Goal: Task Accomplishment & Management: Complete application form

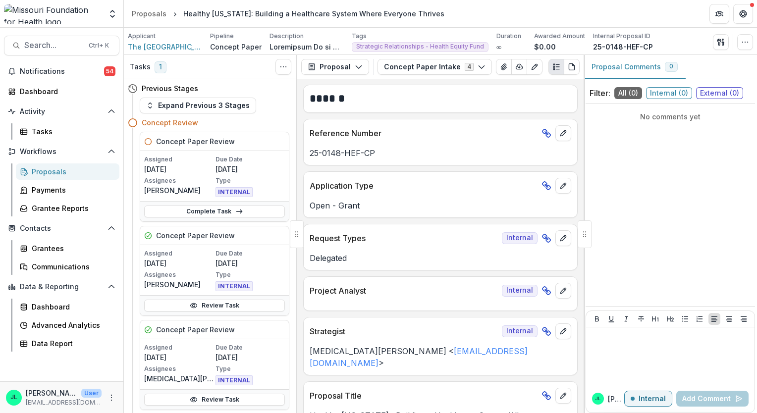
scroll to position [701, 0]
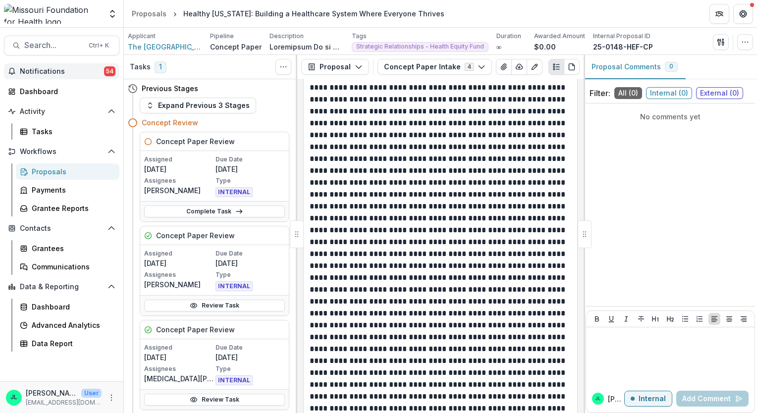
drag, startPoint x: 0, startPoint y: 0, endPoint x: 38, endPoint y: 72, distance: 81.7
click at [38, 72] on span "Notifications" at bounding box center [62, 71] width 84 height 8
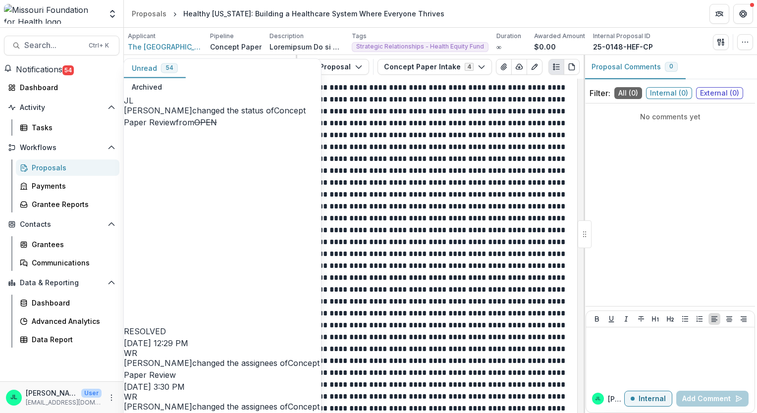
scroll to position [644, 0]
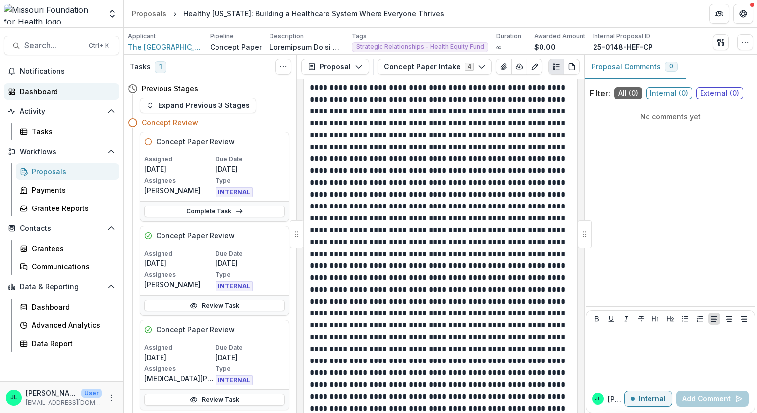
click at [38, 94] on div "Dashboard" at bounding box center [66, 91] width 92 height 10
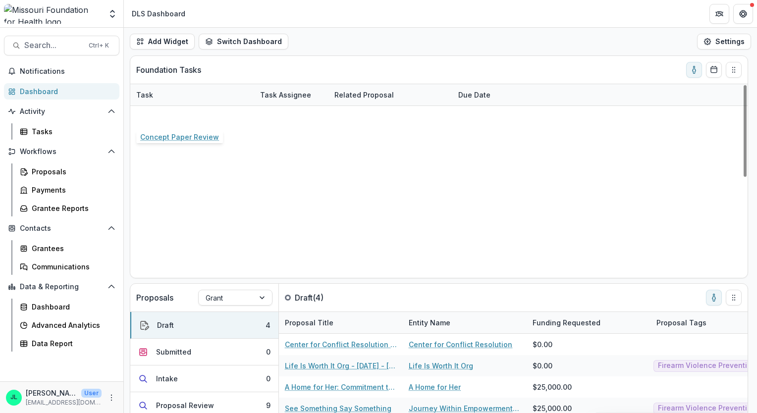
click at [192, 117] on link "Concept Paper Review" at bounding box center [175, 116] width 79 height 10
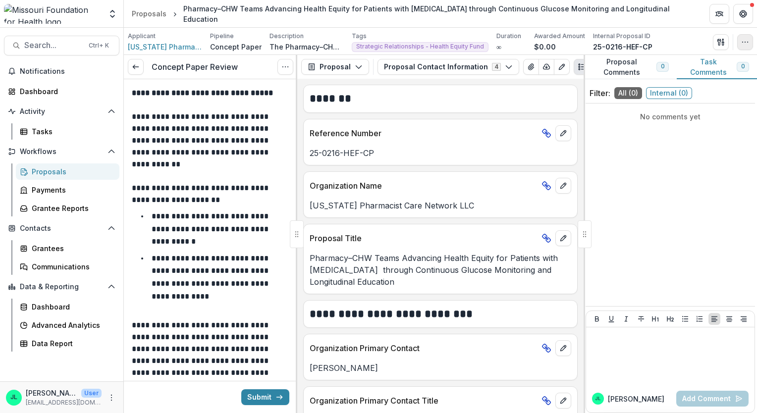
click at [740, 41] on button "button" at bounding box center [745, 42] width 16 height 16
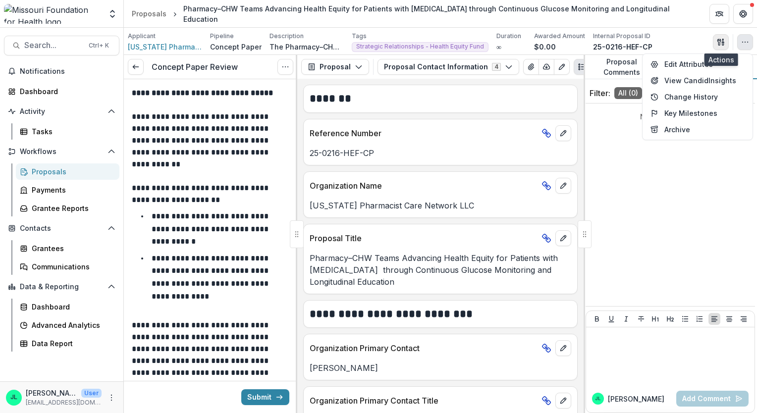
click at [718, 44] on icon "button" at bounding box center [721, 42] width 8 height 8
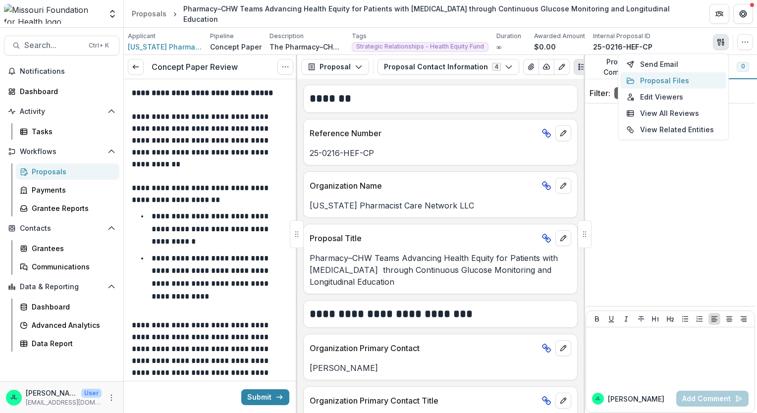
click at [676, 80] on button "Proposal Files" at bounding box center [673, 80] width 106 height 16
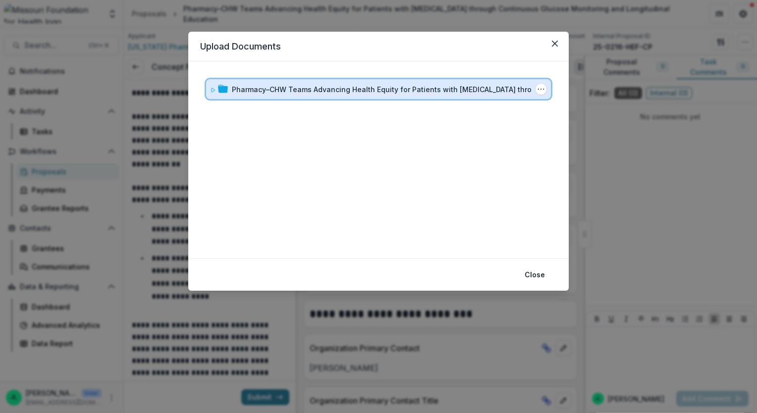
click at [214, 93] on span at bounding box center [213, 89] width 6 height 10
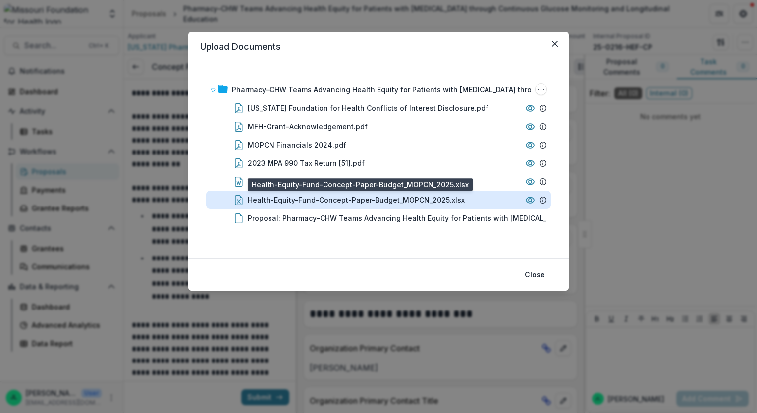
click at [372, 203] on div "Health-Equity-Fund-Concept-Paper-Budget_MOPCN_2025.xlsx" at bounding box center [356, 200] width 217 height 10
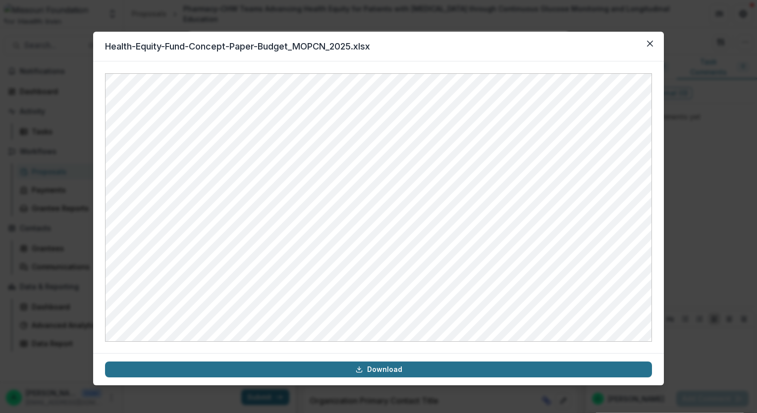
click at [388, 371] on link "Download" at bounding box center [378, 370] width 547 height 16
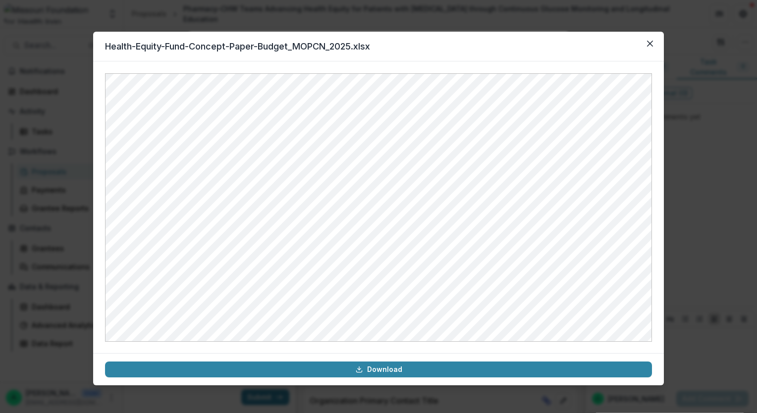
click at [483, 46] on header "Health-Equity-Fund-Concept-Paper-Budget_MOPCN_2025.xlsx" at bounding box center [378, 47] width 571 height 30
click at [654, 46] on button "Close" at bounding box center [650, 44] width 16 height 16
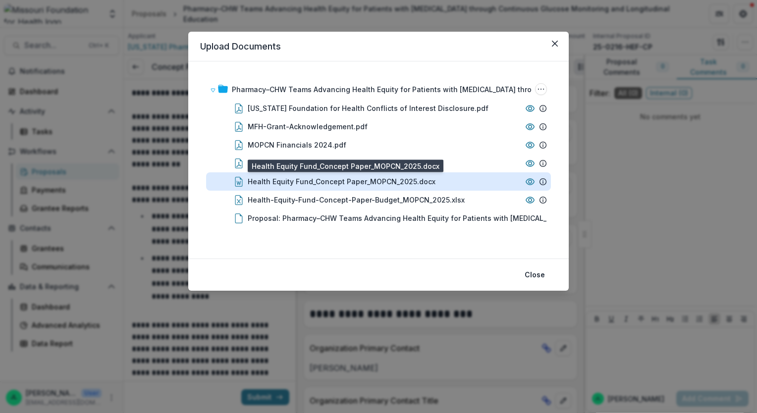
click at [306, 181] on div "Health Equity Fund_Concept Paper_MOPCN_2025.docx" at bounding box center [342, 181] width 188 height 10
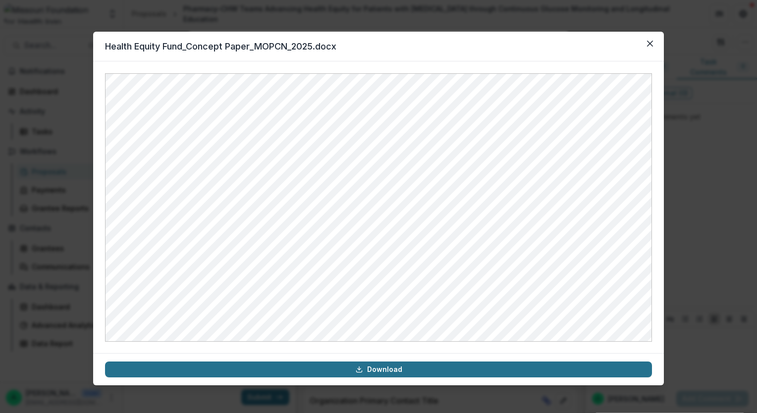
click at [414, 370] on link "Download" at bounding box center [378, 370] width 547 height 16
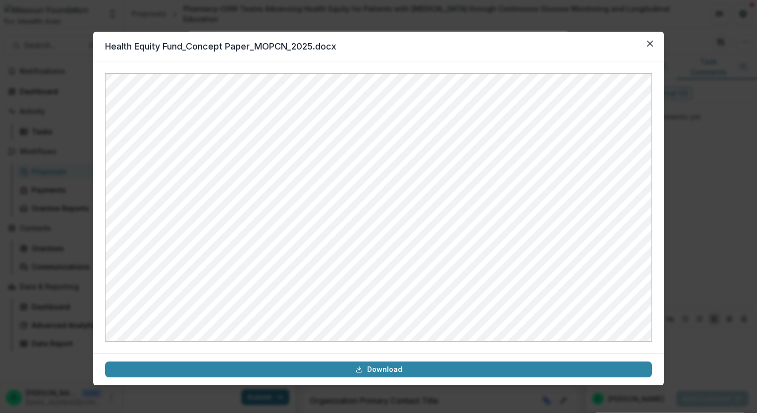
click at [473, 50] on header "Health Equity Fund_Concept Paper_MOPCN_2025.docx" at bounding box center [378, 47] width 571 height 30
click at [654, 51] on button "Close" at bounding box center [650, 44] width 16 height 16
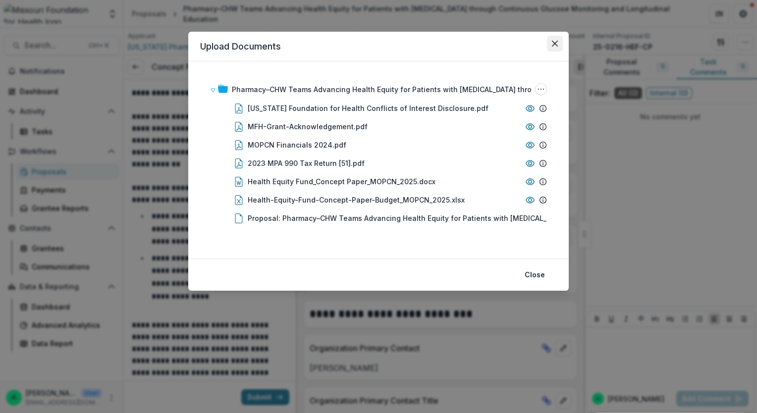
click at [557, 47] on button "Close" at bounding box center [555, 44] width 16 height 16
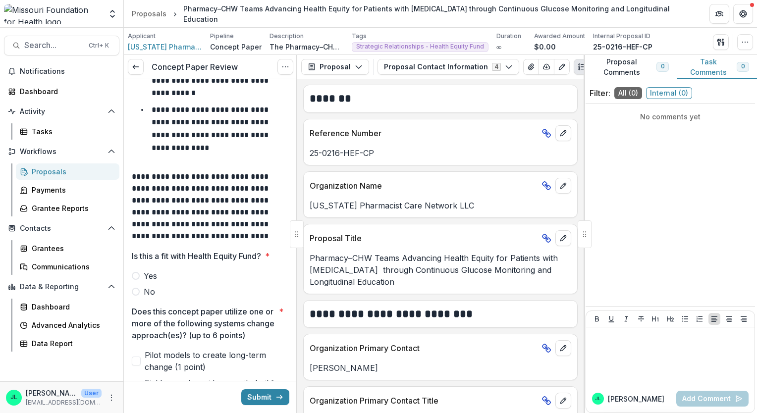
scroll to position [198, 0]
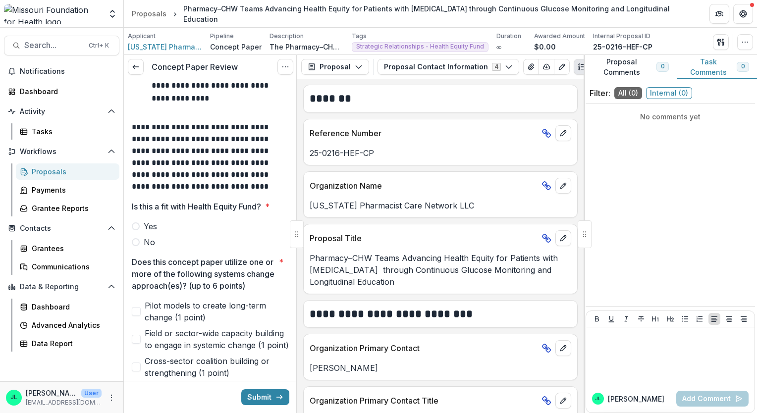
click at [138, 243] on span at bounding box center [136, 242] width 8 height 8
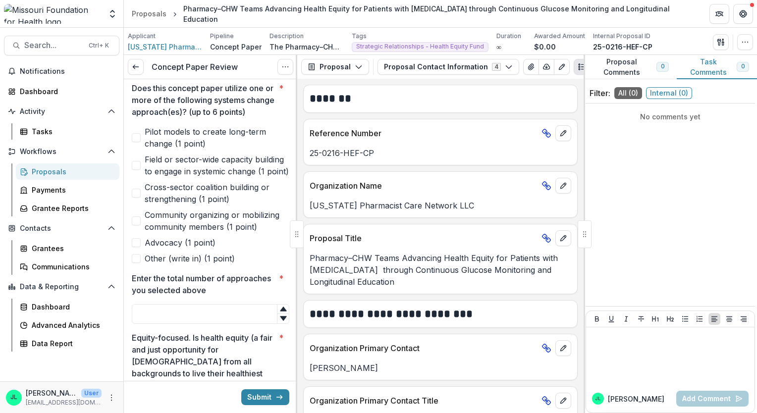
scroll to position [396, 0]
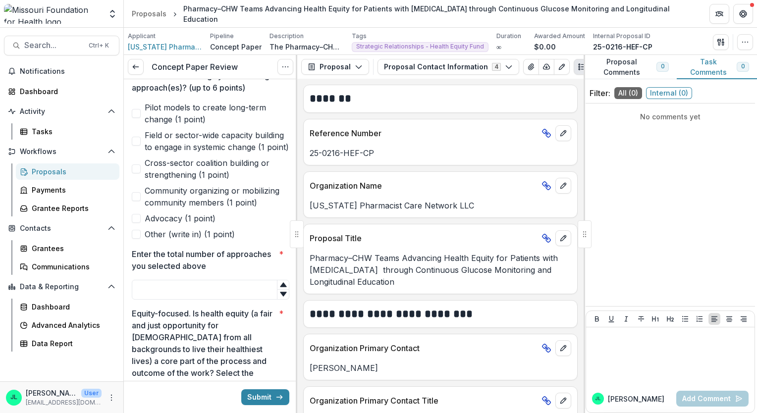
click at [137, 118] on span at bounding box center [136, 113] width 9 height 9
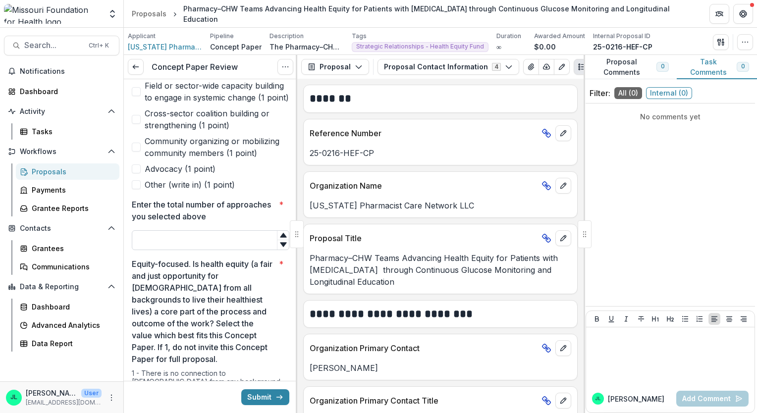
click at [218, 250] on input "Enter the total number of approaches you selected above *" at bounding box center [210, 240] width 157 height 20
type input "*"
click at [279, 239] on icon at bounding box center [283, 235] width 8 height 8
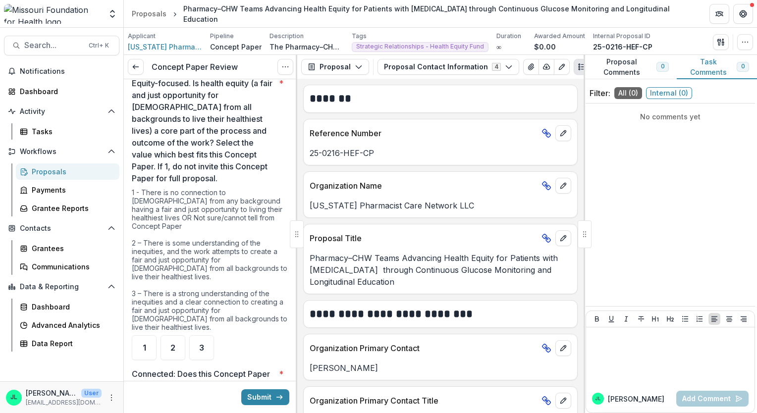
scroll to position [644, 0]
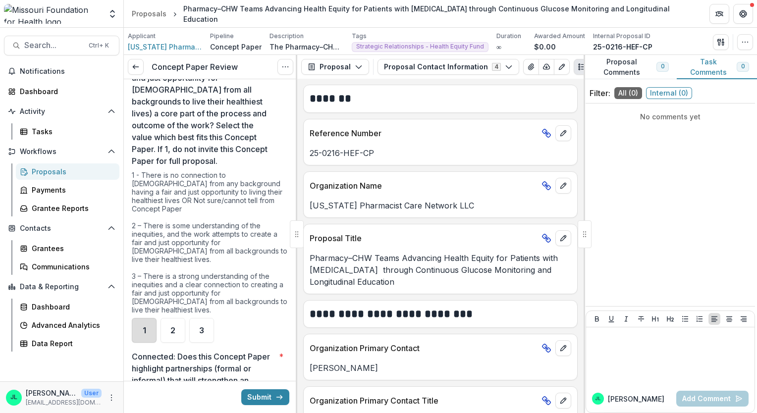
click at [152, 325] on div "1" at bounding box center [144, 330] width 25 height 25
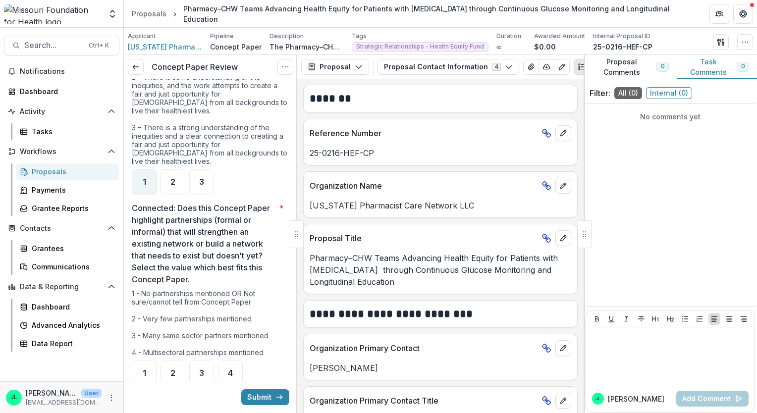
scroll to position [842, 0]
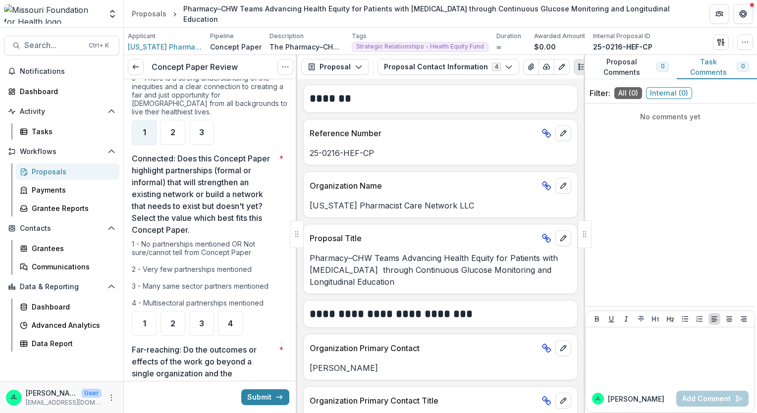
click at [192, 266] on div "1 - No partnerships mentioned OR Not sure/cannot tell from Concept Paper 2 - Ve…" at bounding box center [210, 275] width 157 height 71
click at [173, 319] on span "2" at bounding box center [172, 323] width 5 height 8
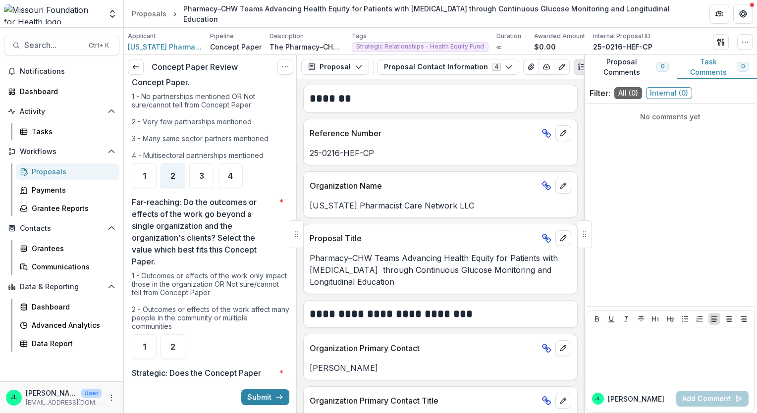
scroll to position [991, 0]
click at [174, 342] on span "2" at bounding box center [172, 346] width 5 height 8
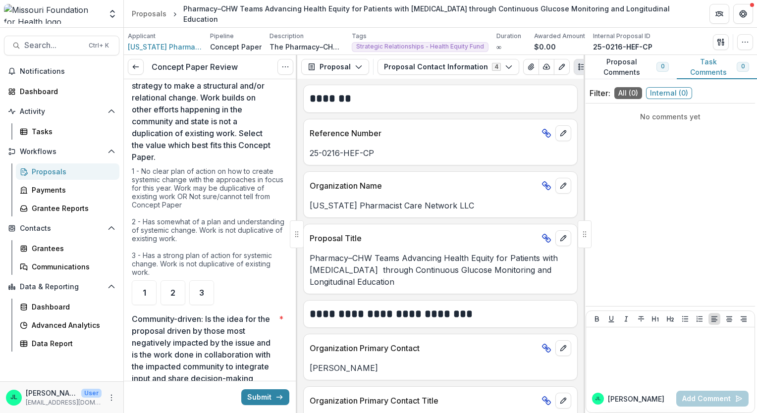
scroll to position [1337, 0]
click at [164, 285] on div "2" at bounding box center [172, 291] width 25 height 25
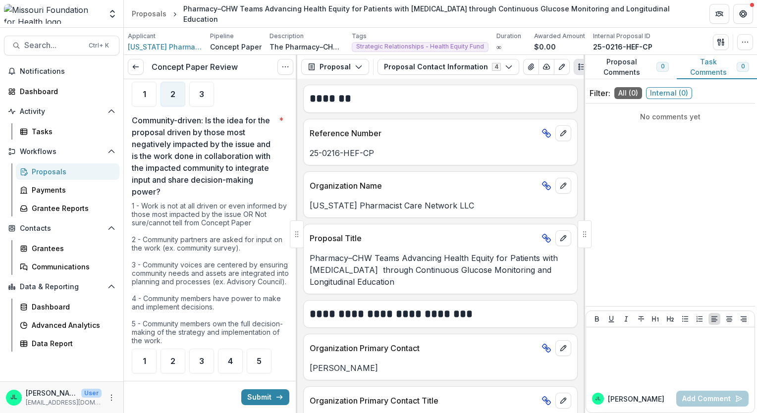
scroll to position [1535, 0]
click at [145, 361] on span "1" at bounding box center [144, 361] width 3 height 8
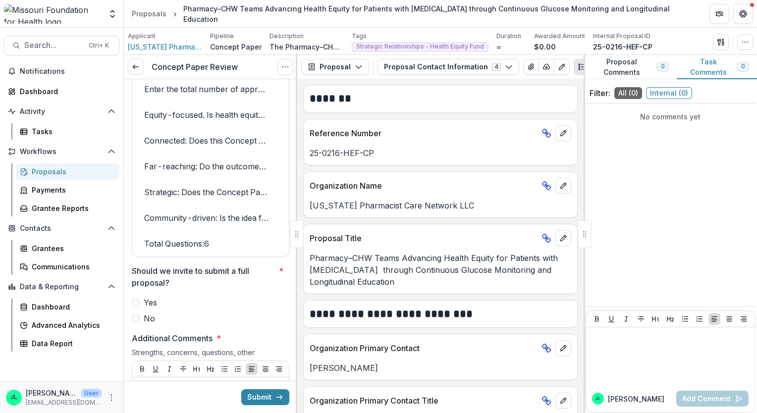
scroll to position [1932, 0]
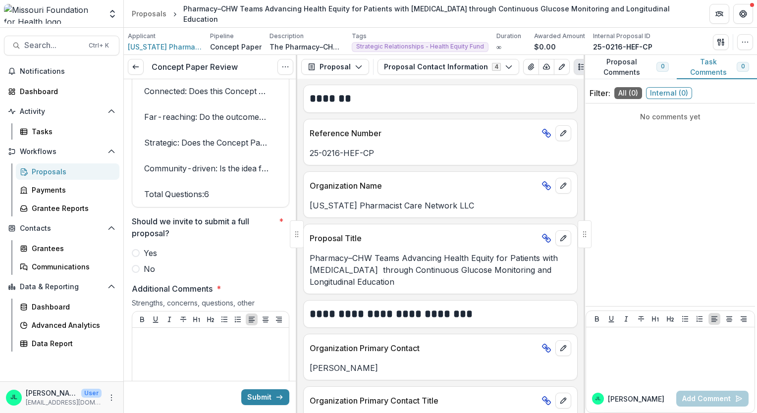
click at [148, 275] on span "No" at bounding box center [149, 269] width 11 height 12
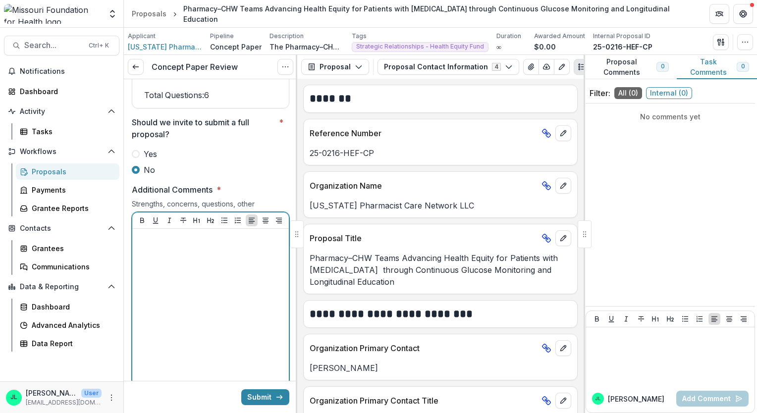
click at [233, 285] on div at bounding box center [210, 307] width 149 height 149
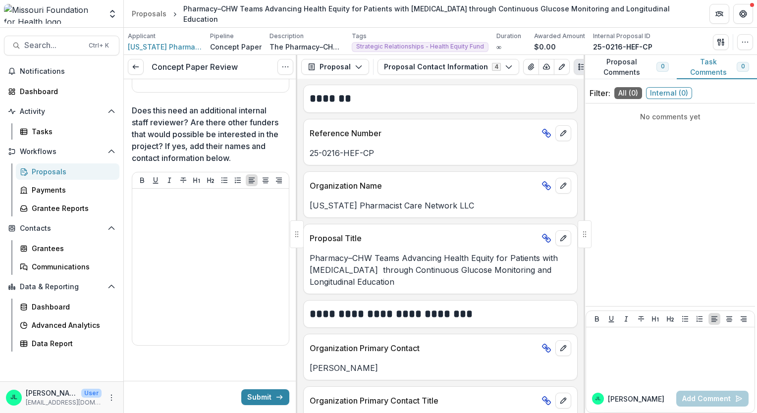
scroll to position [2575, 0]
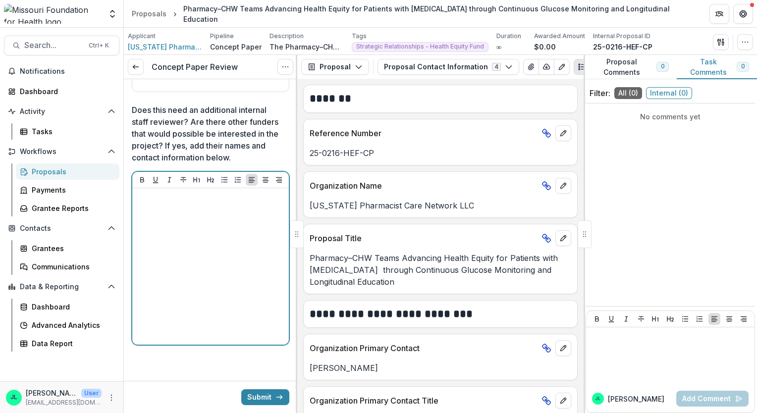
click at [172, 265] on div at bounding box center [210, 266] width 149 height 149
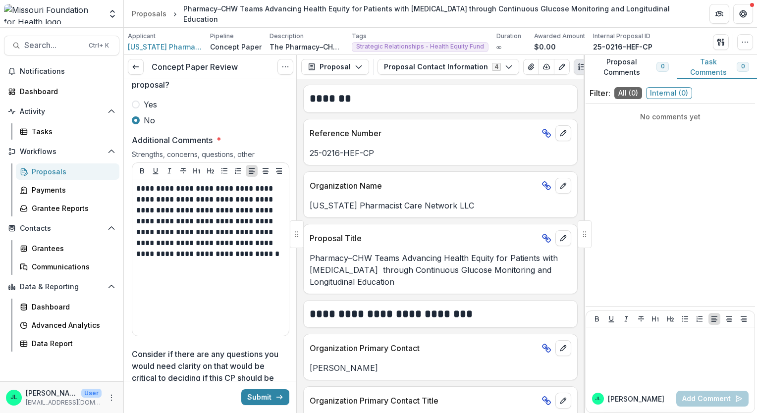
scroll to position [2179, 0]
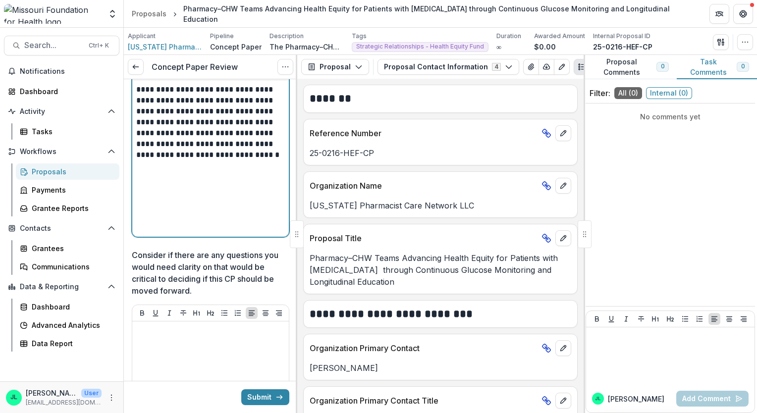
click at [206, 193] on div "**********" at bounding box center [210, 158] width 149 height 149
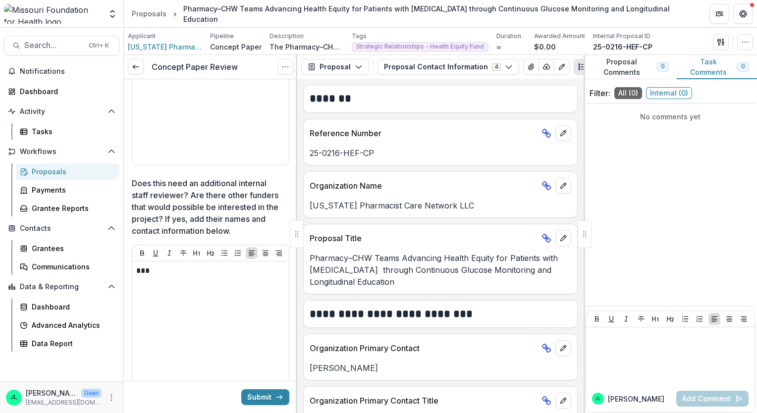
scroll to position [2575, 0]
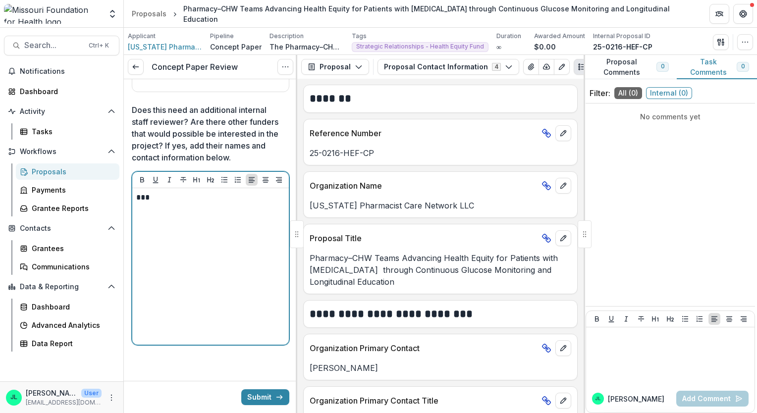
click at [184, 203] on p "***" at bounding box center [209, 197] width 146 height 11
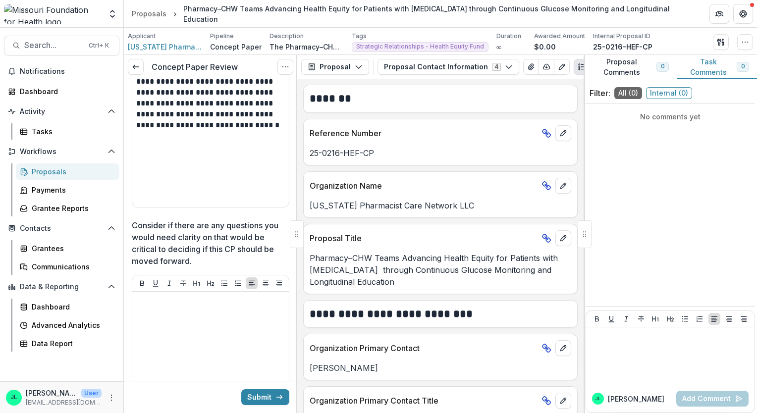
scroll to position [2179, 0]
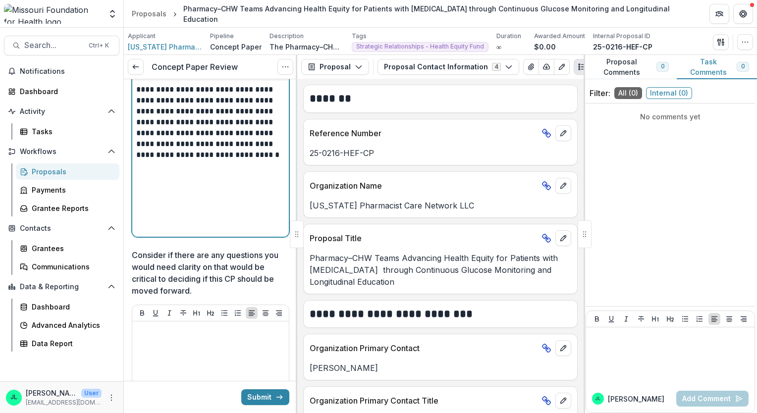
click at [176, 225] on div "**********" at bounding box center [210, 158] width 149 height 149
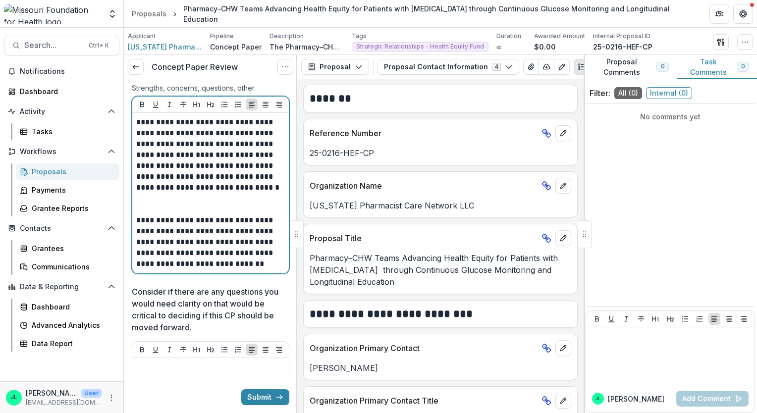
scroll to position [2130, 0]
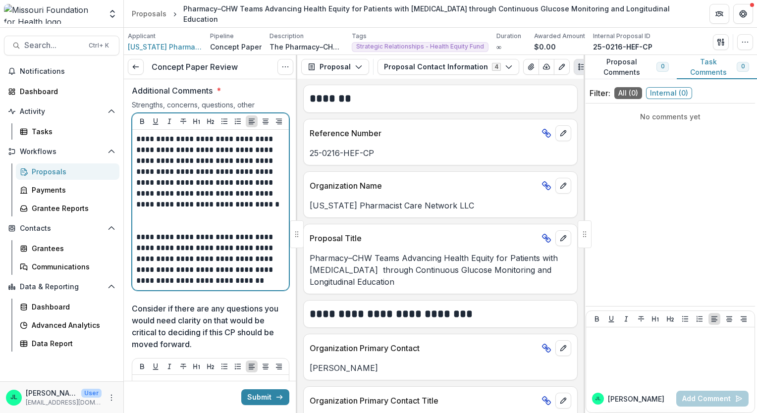
click at [191, 221] on p "**********" at bounding box center [209, 177] width 146 height 87
click at [263, 286] on p "**********" at bounding box center [209, 259] width 146 height 54
click at [230, 221] on p "**********" at bounding box center [209, 177] width 146 height 87
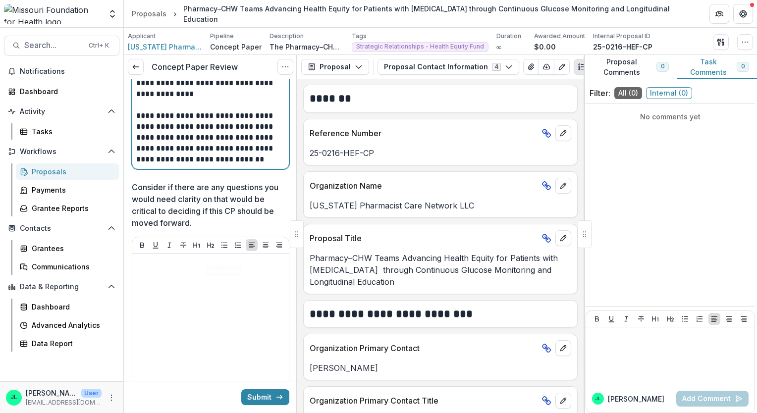
scroll to position [2328, 0]
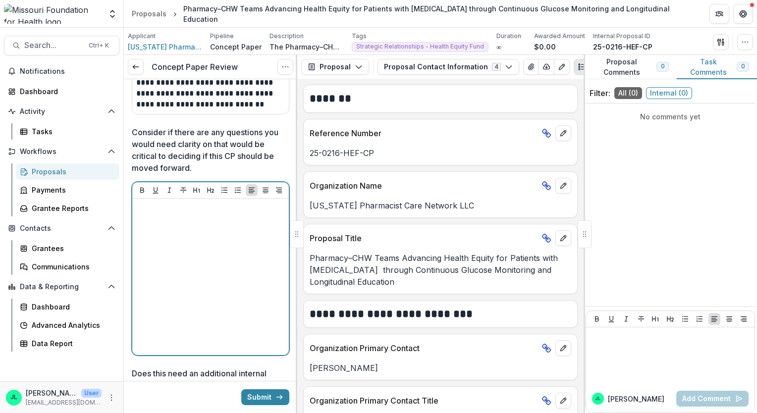
click at [210, 261] on div at bounding box center [210, 277] width 149 height 149
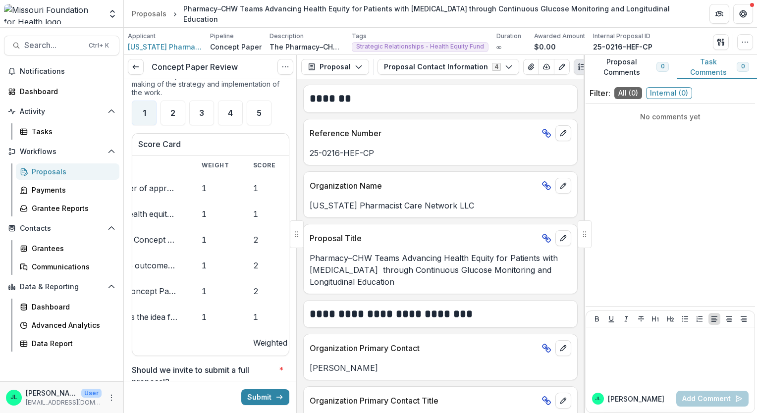
scroll to position [0, 81]
click at [261, 398] on button "Submit" at bounding box center [265, 397] width 48 height 16
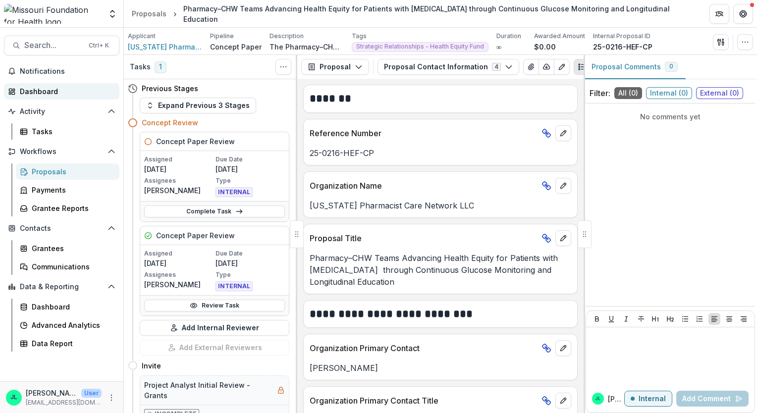
click at [48, 89] on div "Dashboard" at bounding box center [66, 91] width 92 height 10
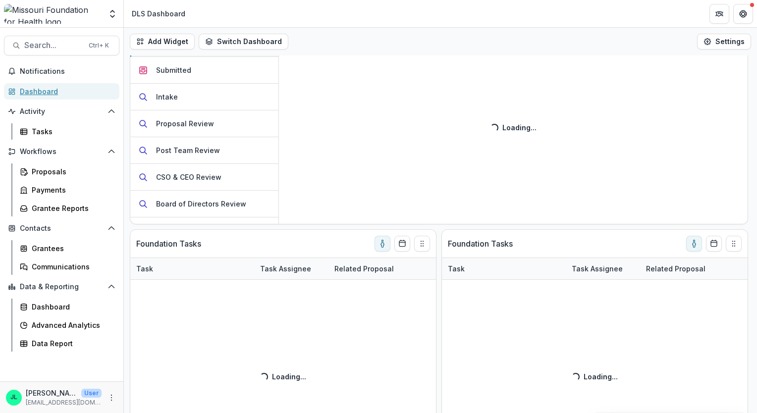
scroll to position [297, 0]
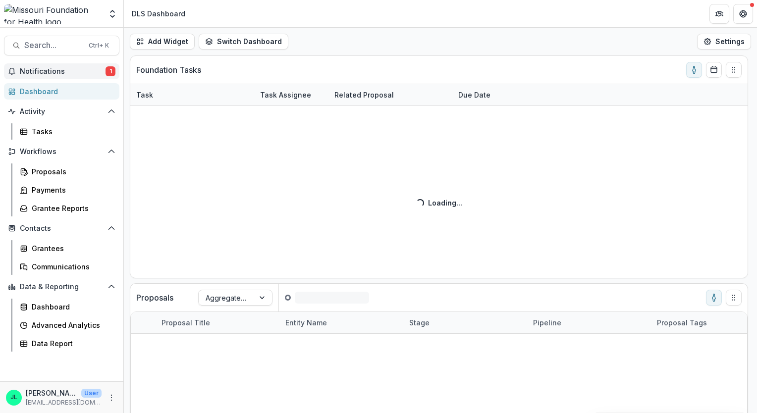
click at [26, 68] on span "Notifications" at bounding box center [63, 71] width 86 height 8
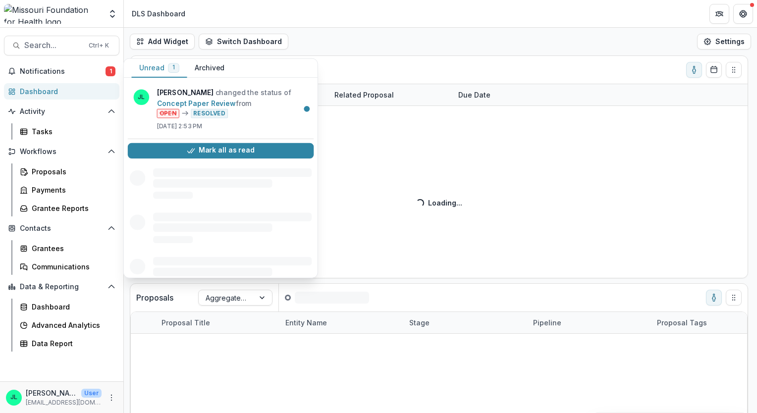
click at [68, 94] on div "Dashboard" at bounding box center [66, 91] width 92 height 10
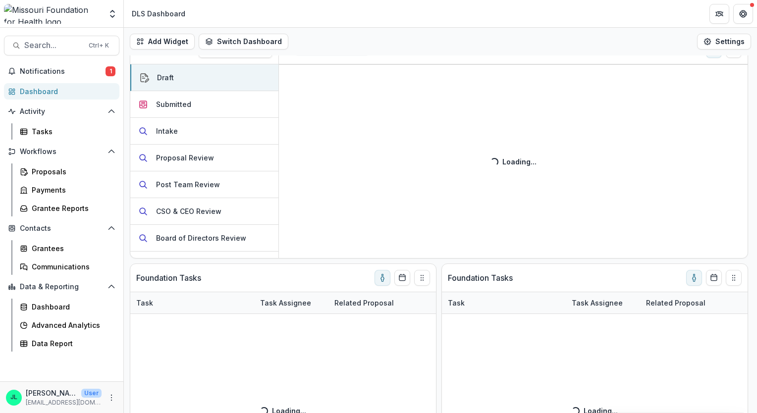
scroll to position [320, 0]
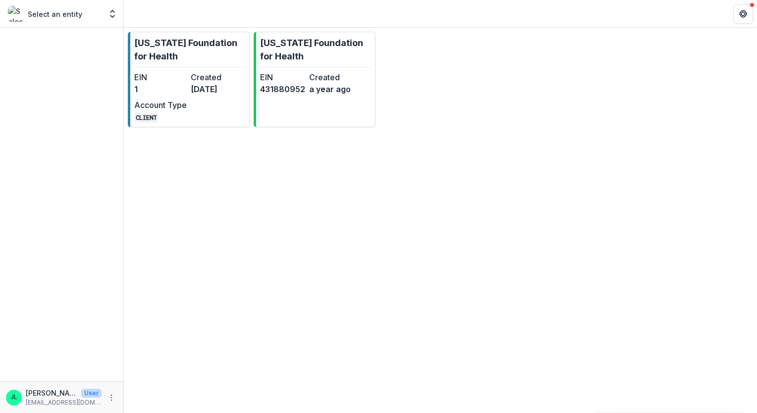
click at [67, 14] on p "Select an entity" at bounding box center [55, 14] width 54 height 10
click at [114, 16] on icon "Open entity switcher" at bounding box center [112, 14] width 10 height 10
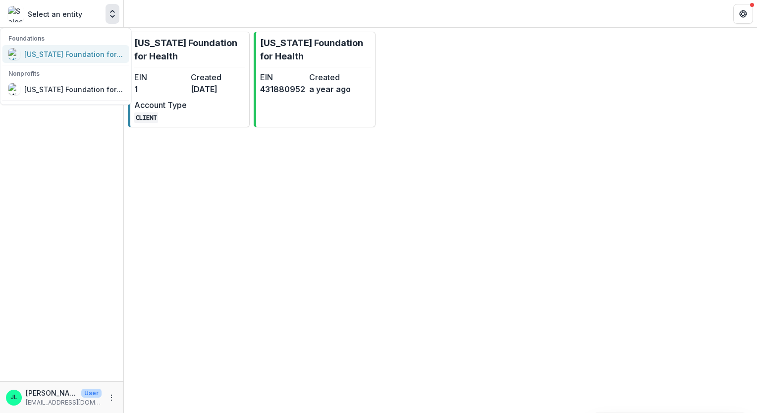
click at [52, 55] on div "[US_STATE] Foundation for Health" at bounding box center [73, 54] width 99 height 10
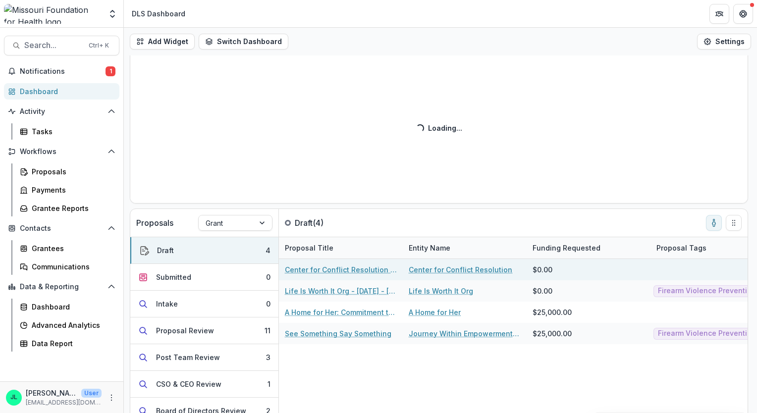
scroll to position [99, 0]
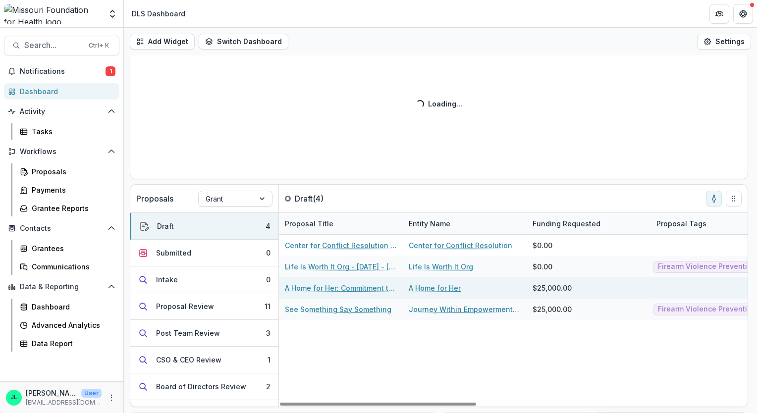
click at [361, 291] on link "A Home for Her: Commitment to Ending Firearm Violence" at bounding box center [341, 288] width 112 height 10
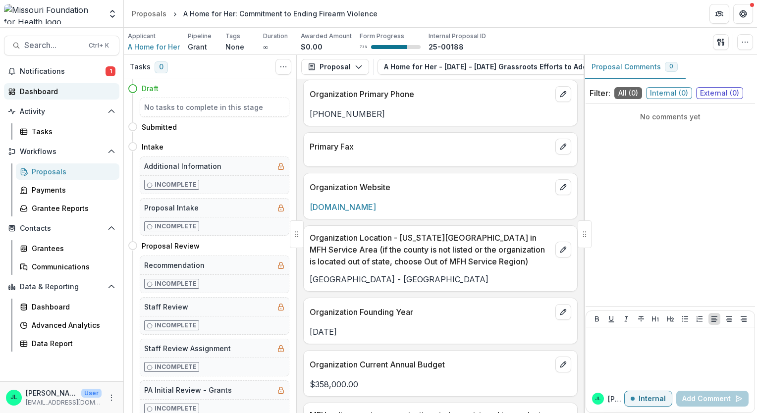
click at [43, 97] on link "Dashboard" at bounding box center [61, 91] width 115 height 16
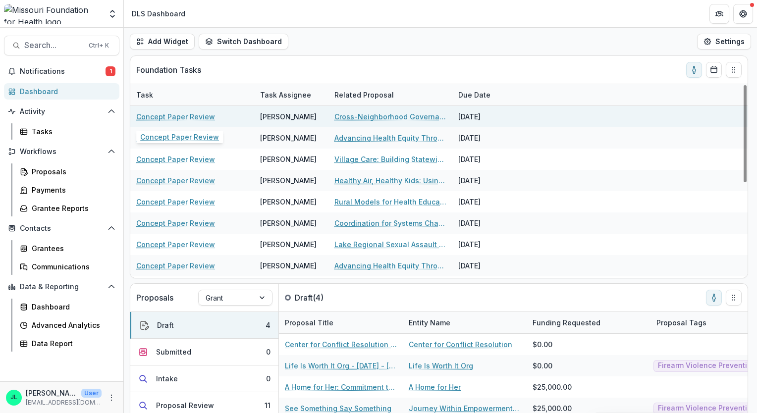
click at [185, 118] on link "Concept Paper Review" at bounding box center [175, 116] width 79 height 10
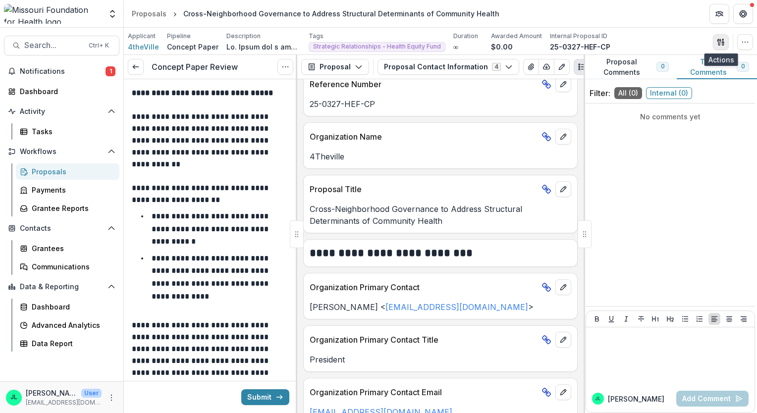
click at [719, 46] on button "button" at bounding box center [721, 42] width 16 height 16
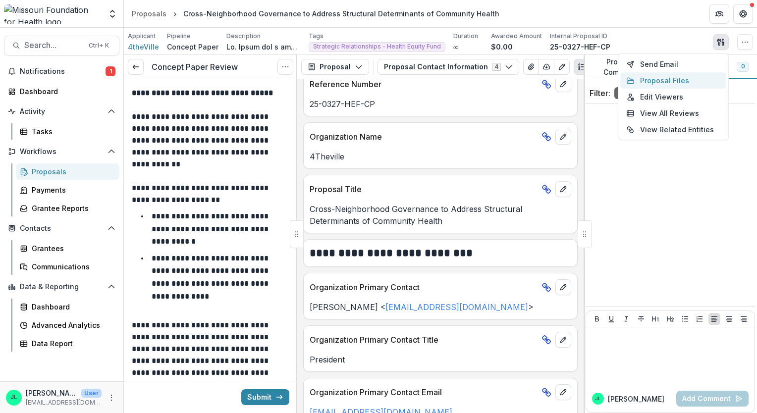
click at [658, 80] on button "Proposal Files" at bounding box center [673, 80] width 106 height 16
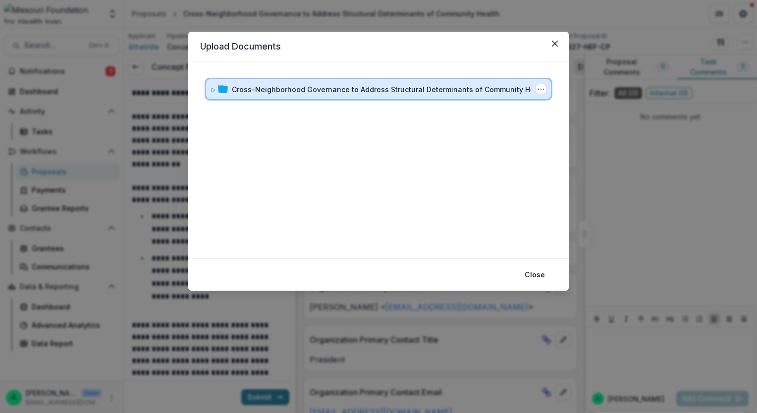
click at [210, 91] on icon at bounding box center [213, 90] width 6 height 6
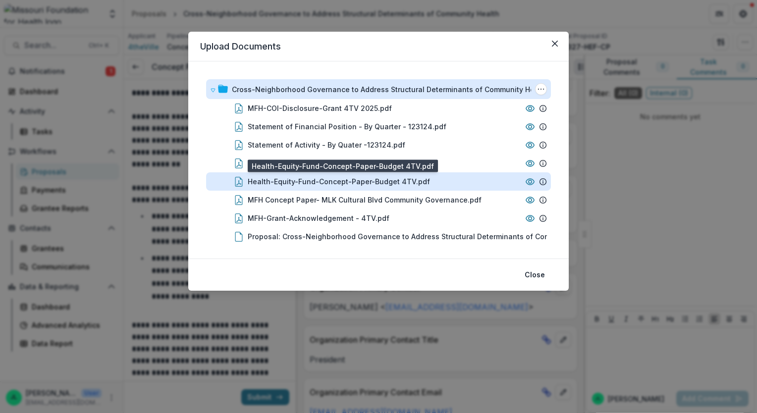
click at [373, 186] on div "Health-Equity-Fund-Concept-Paper-Budget 4TV.pdf" at bounding box center [339, 181] width 182 height 10
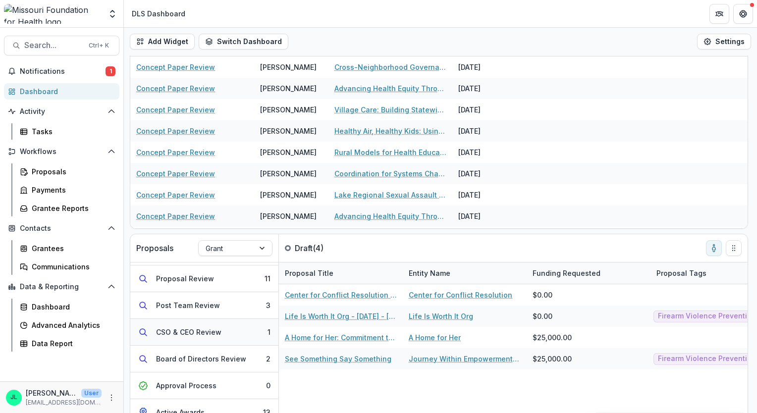
scroll to position [99, 0]
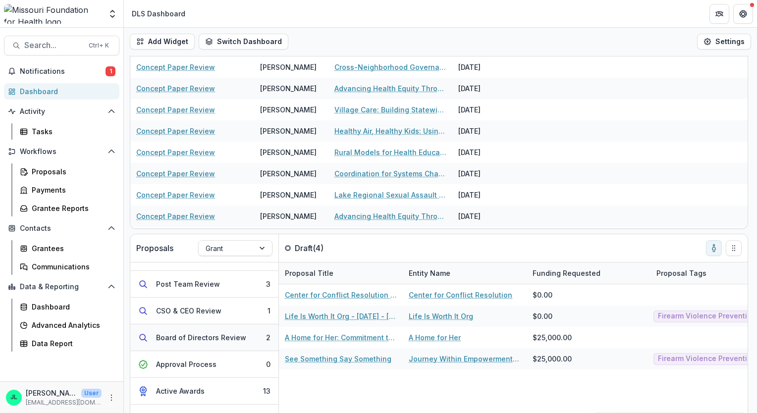
click at [192, 335] on div "Board of Directors Review" at bounding box center [201, 337] width 90 height 10
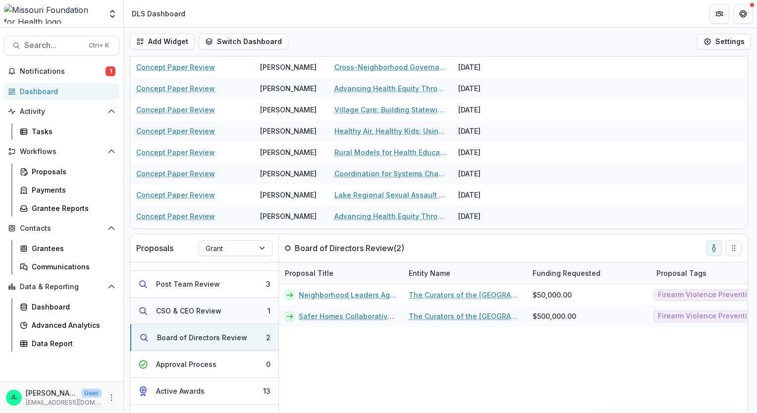
click at [190, 312] on div "CSO & CEO Review" at bounding box center [188, 311] width 65 height 10
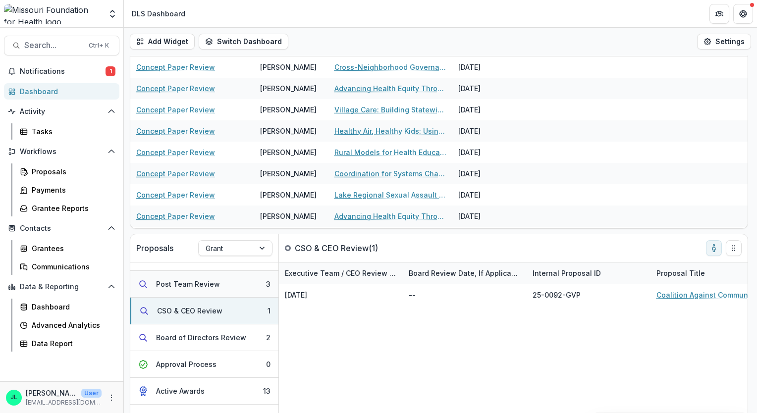
click at [192, 293] on button "Post Team Review 3" at bounding box center [204, 284] width 148 height 27
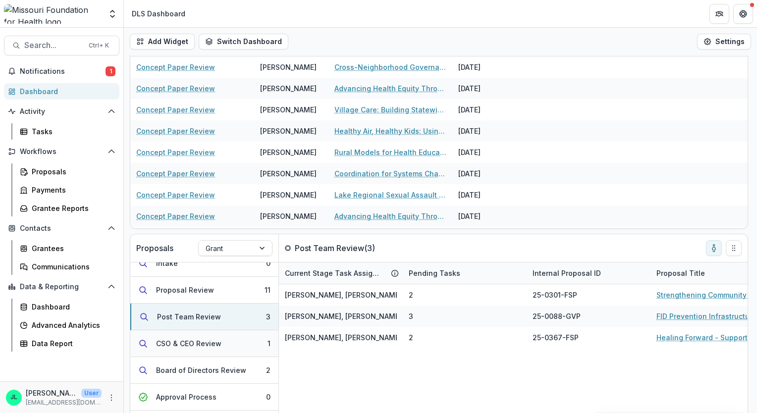
scroll to position [49, 0]
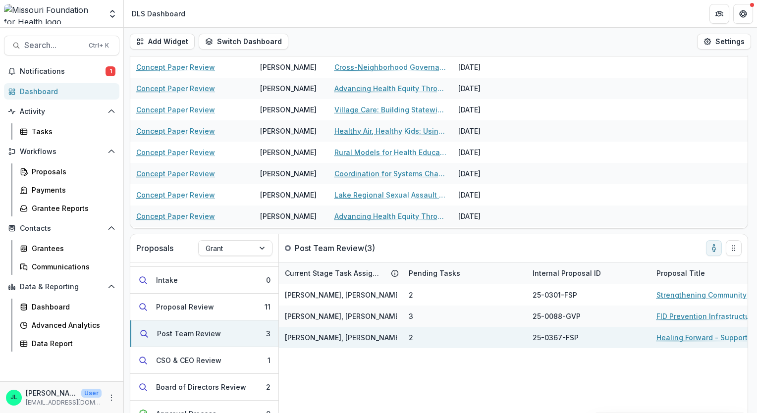
click at [680, 338] on link "Healing Forward - Supporting Homeless Youth and Their Care Team" at bounding box center [712, 337] width 112 height 10
